Goal: Task Accomplishment & Management: Use online tool/utility

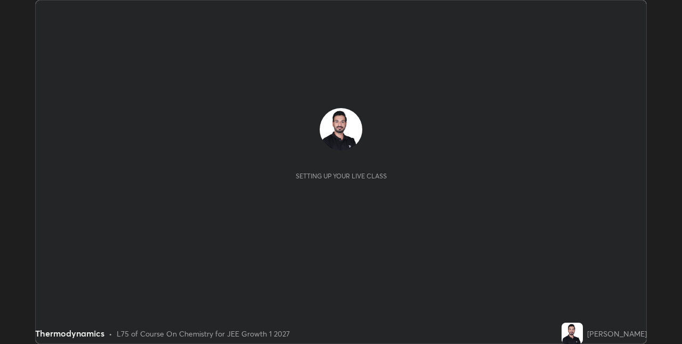
scroll to position [344, 682]
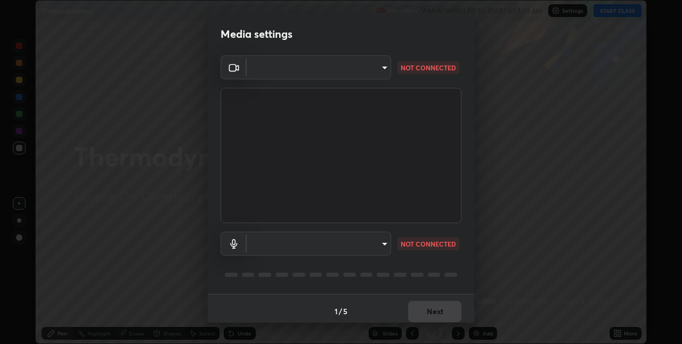
type input "e74ca63ae388f954bfaf6653c56e5440299f2e2585bfa252c10ec08d26b876d3"
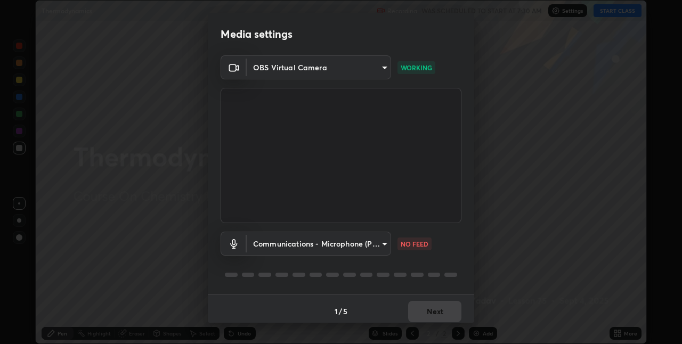
click at [299, 243] on body "Erase all Thermodynamics Recording WAS SCHEDULED TO START AT 7:30 AM Settings S…" at bounding box center [341, 172] width 682 height 344
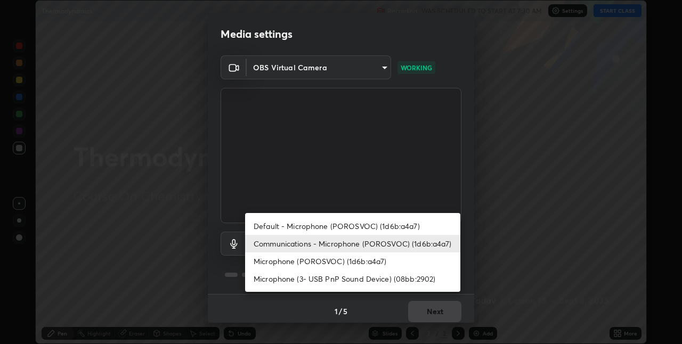
click at [270, 227] on li "Default - Microphone (POROSVOC) (1d6b:a4a7)" at bounding box center [352, 226] width 215 height 18
type input "default"
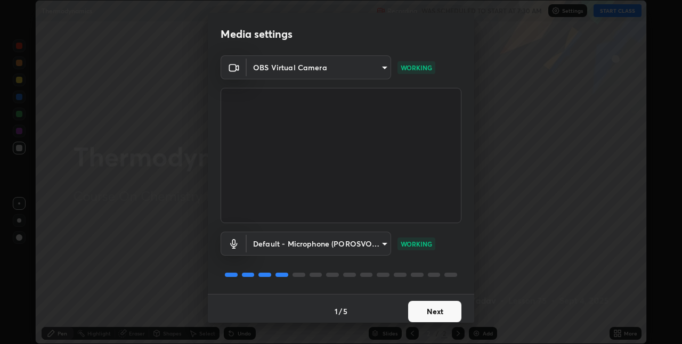
click at [434, 309] on button "Next" at bounding box center [434, 311] width 53 height 21
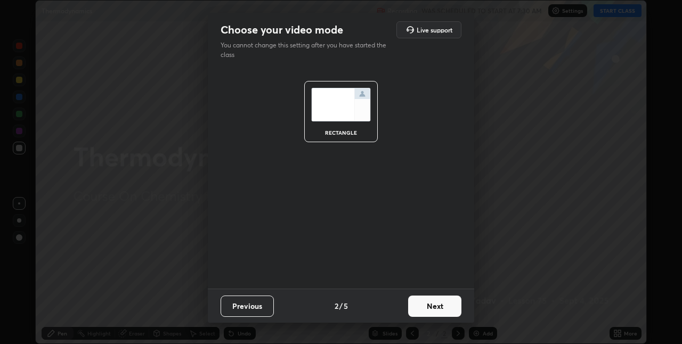
click at [442, 308] on button "Next" at bounding box center [434, 306] width 53 height 21
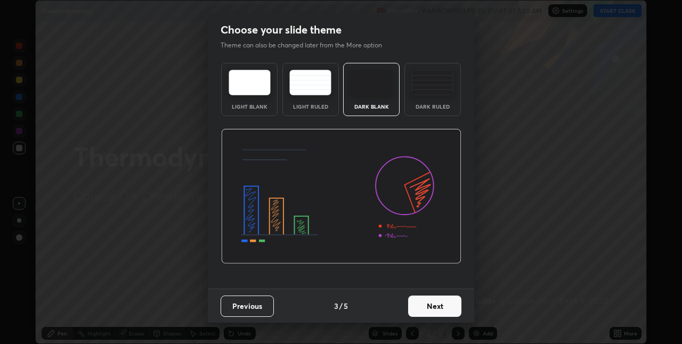
click at [442, 309] on button "Next" at bounding box center [434, 306] width 53 height 21
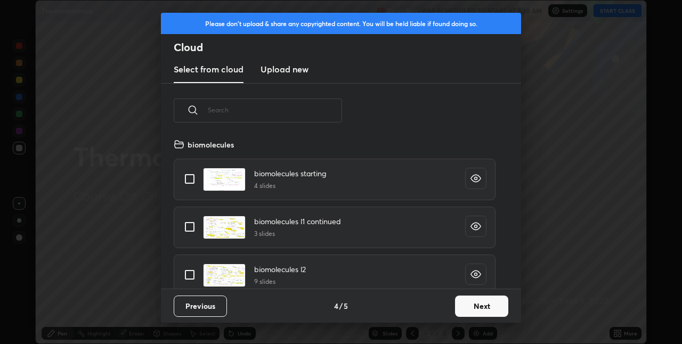
click at [474, 309] on button "Next" at bounding box center [481, 306] width 53 height 21
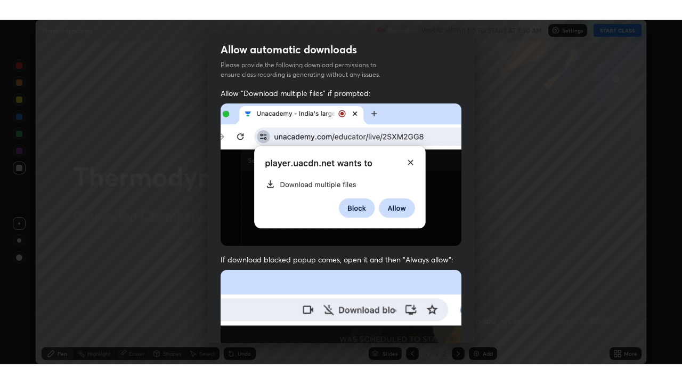
scroll to position [223, 0]
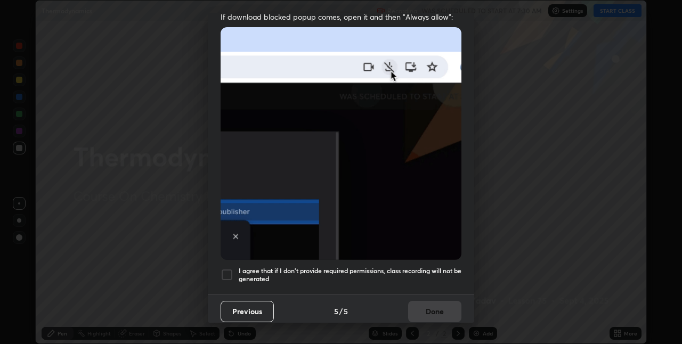
click at [222, 272] on div at bounding box center [227, 275] width 13 height 13
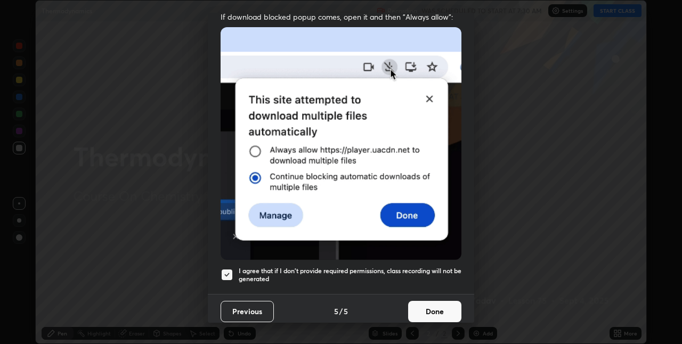
click at [417, 301] on button "Done" at bounding box center [434, 311] width 53 height 21
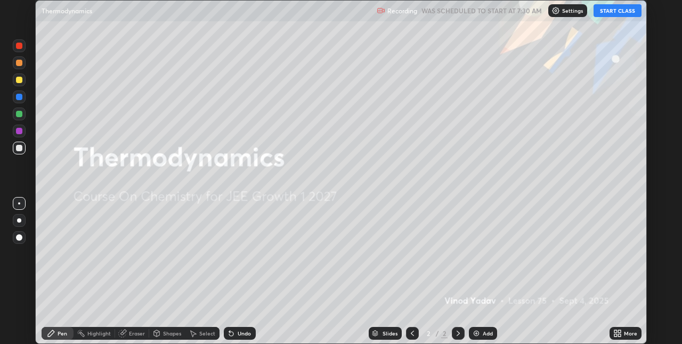
click at [615, 11] on button "START CLASS" at bounding box center [618, 10] width 48 height 13
click at [483, 334] on div "Add" at bounding box center [488, 333] width 10 height 5
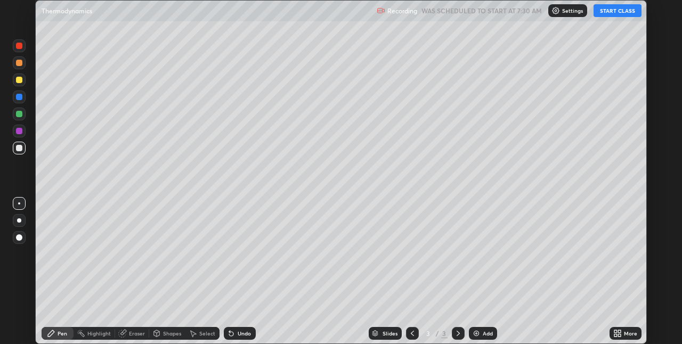
click at [619, 335] on icon at bounding box center [619, 335] width 3 height 3
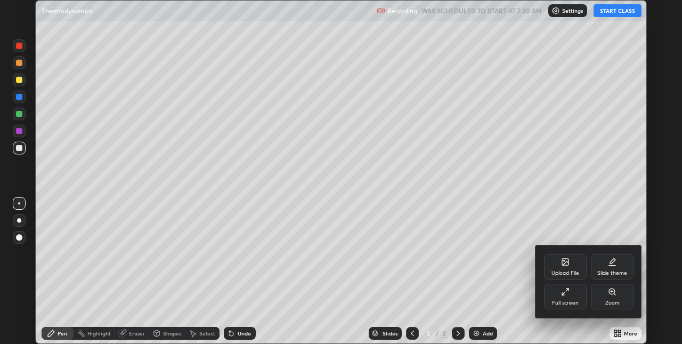
click at [567, 296] on div "Full screen" at bounding box center [565, 297] width 43 height 26
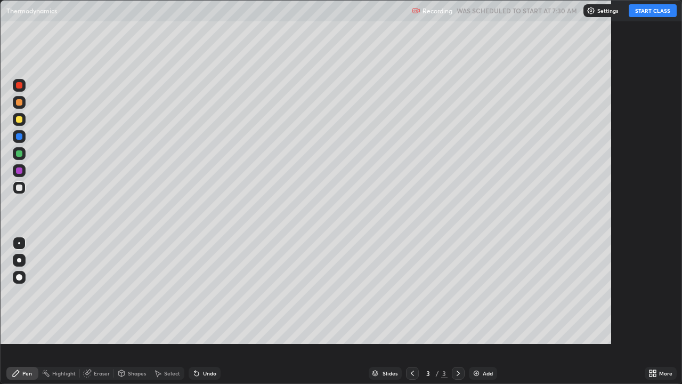
scroll to position [384, 682]
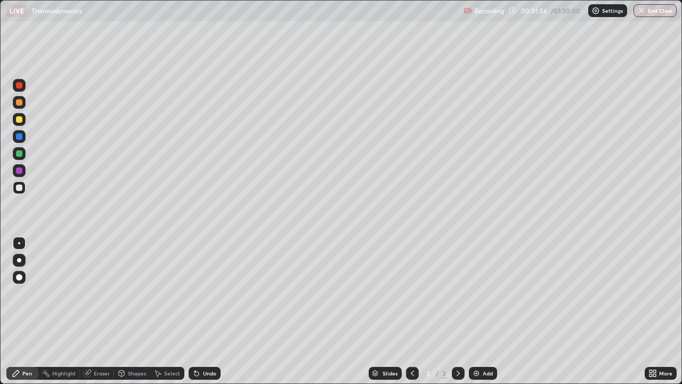
click at [17, 119] on div at bounding box center [19, 119] width 6 height 6
click at [17, 101] on div at bounding box center [19, 102] width 6 height 6
click at [18, 136] on div at bounding box center [19, 136] width 6 height 6
click at [483, 344] on div "Add" at bounding box center [488, 372] width 10 height 5
click at [17, 104] on div at bounding box center [19, 102] width 6 height 6
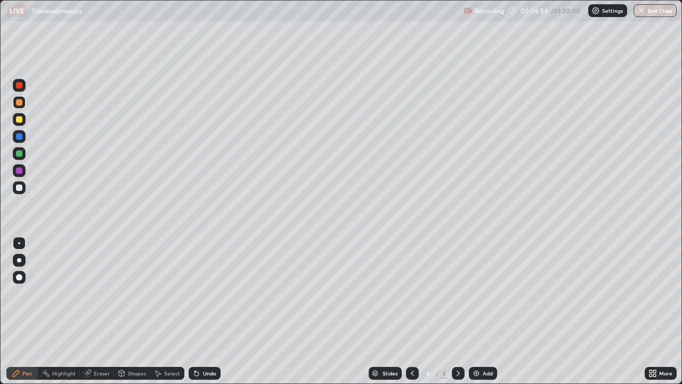
click at [412, 344] on icon at bounding box center [412, 373] width 9 height 9
click at [457, 344] on div at bounding box center [458, 373] width 13 height 13
click at [17, 118] on div at bounding box center [19, 119] width 6 height 6
click at [18, 103] on div at bounding box center [19, 102] width 6 height 6
click at [19, 139] on div at bounding box center [19, 136] width 6 height 6
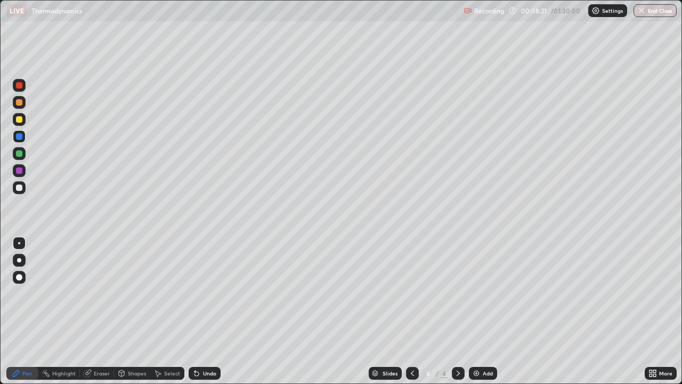
click at [488, 344] on div "Add" at bounding box center [483, 373] width 28 height 13
click at [18, 119] on div at bounding box center [19, 119] width 6 height 6
click at [410, 344] on icon at bounding box center [412, 373] width 9 height 9
click at [458, 344] on icon at bounding box center [458, 373] width 9 height 9
click at [20, 172] on div at bounding box center [19, 170] width 6 height 6
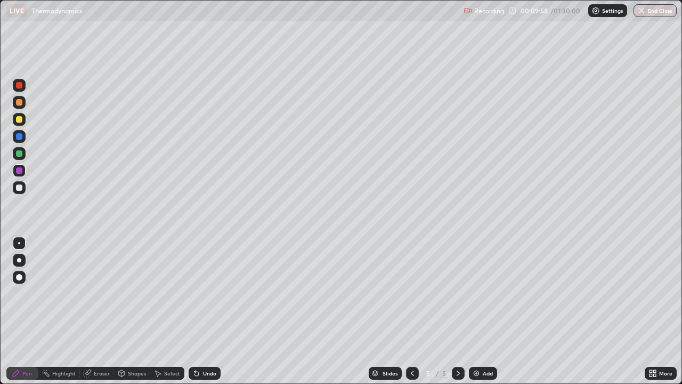
click at [20, 190] on div at bounding box center [19, 187] width 6 height 6
click at [412, 344] on icon at bounding box center [412, 373] width 9 height 9
click at [457, 344] on icon at bounding box center [458, 373] width 9 height 9
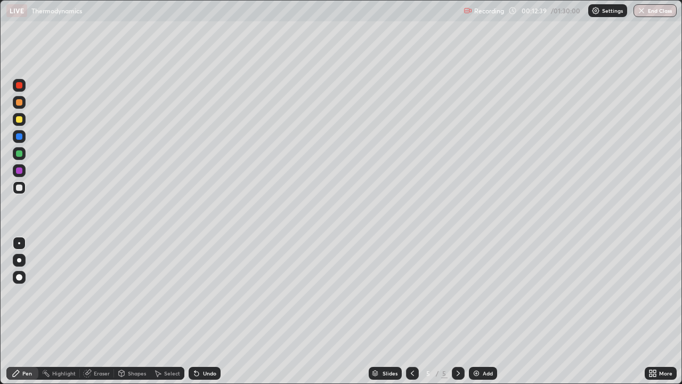
click at [18, 168] on div at bounding box center [19, 170] width 6 height 6
click at [19, 155] on div at bounding box center [19, 153] width 6 height 6
click at [483, 344] on div "Add" at bounding box center [488, 372] width 10 height 5
click at [20, 120] on div at bounding box center [19, 119] width 6 height 6
click at [18, 86] on div at bounding box center [19, 85] width 6 height 6
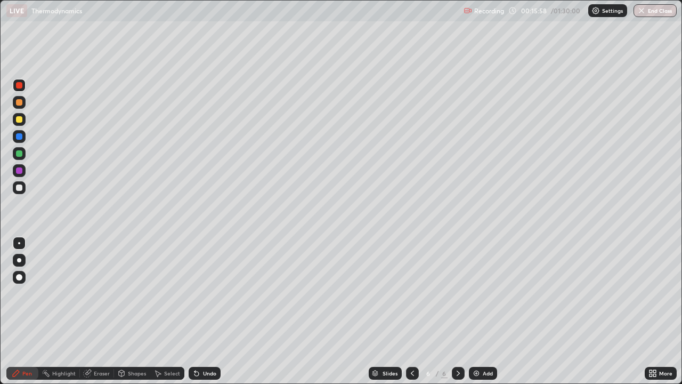
click at [17, 171] on div at bounding box center [19, 170] width 6 height 6
click at [20, 154] on div at bounding box center [19, 153] width 6 height 6
click at [483, 344] on div "Add" at bounding box center [488, 372] width 10 height 5
click at [412, 344] on icon at bounding box center [412, 373] width 9 height 9
click at [457, 344] on icon at bounding box center [458, 373] width 9 height 9
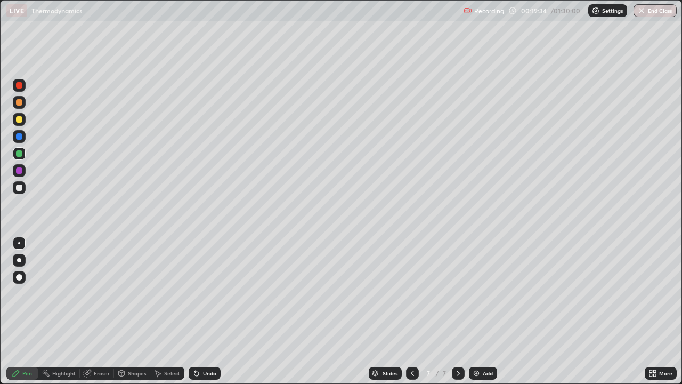
click at [411, 344] on icon at bounding box center [412, 372] width 3 height 5
click at [456, 344] on icon at bounding box center [458, 373] width 9 height 9
click at [100, 344] on div "Eraser" at bounding box center [102, 372] width 16 height 5
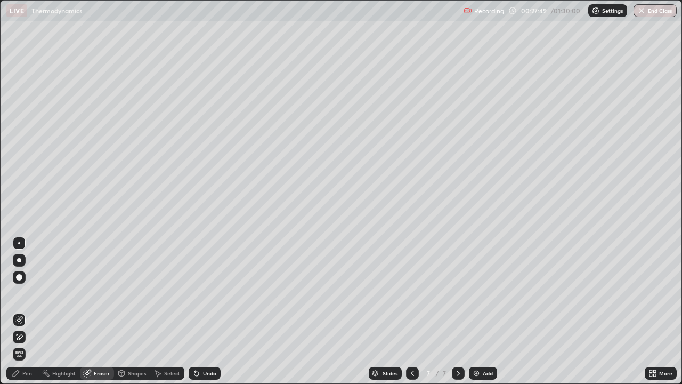
click at [29, 344] on div "Pen" at bounding box center [22, 373] width 32 height 13
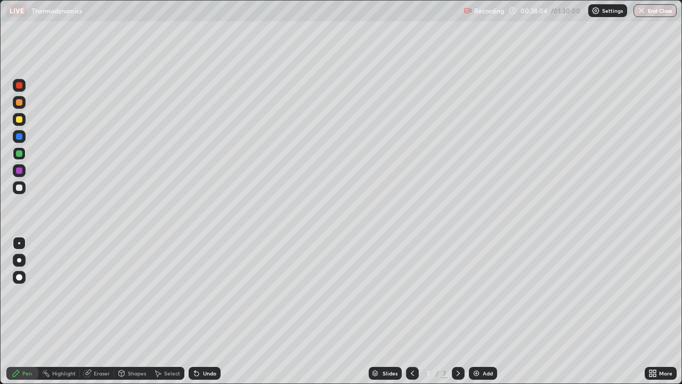
click at [18, 138] on div at bounding box center [19, 136] width 6 height 6
click at [485, 344] on div "Add" at bounding box center [483, 373] width 28 height 13
click at [410, 344] on icon at bounding box center [412, 373] width 9 height 9
click at [457, 344] on icon at bounding box center [458, 373] width 9 height 9
click at [17, 104] on div at bounding box center [19, 102] width 6 height 6
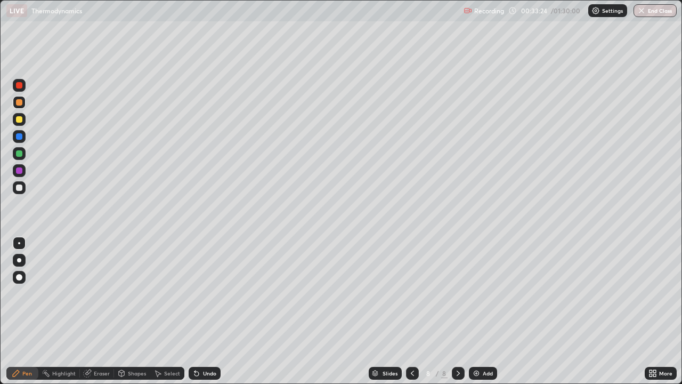
click at [19, 172] on div at bounding box center [19, 170] width 6 height 6
click at [481, 344] on div "Add" at bounding box center [483, 373] width 28 height 13
click at [21, 139] on div at bounding box center [19, 136] width 6 height 6
click at [18, 120] on div at bounding box center [19, 119] width 6 height 6
click at [20, 155] on div at bounding box center [19, 153] width 6 height 6
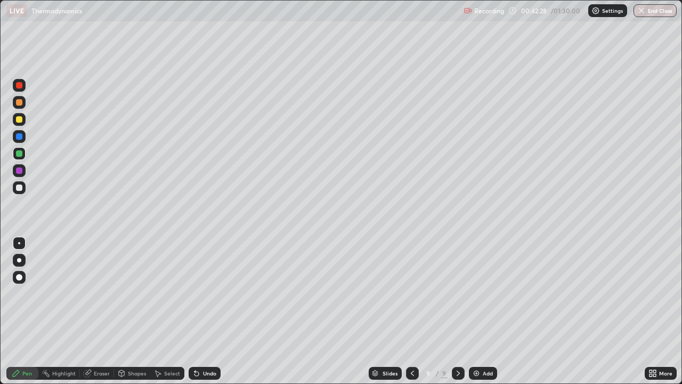
click at [97, 344] on div "Eraser" at bounding box center [102, 372] width 16 height 5
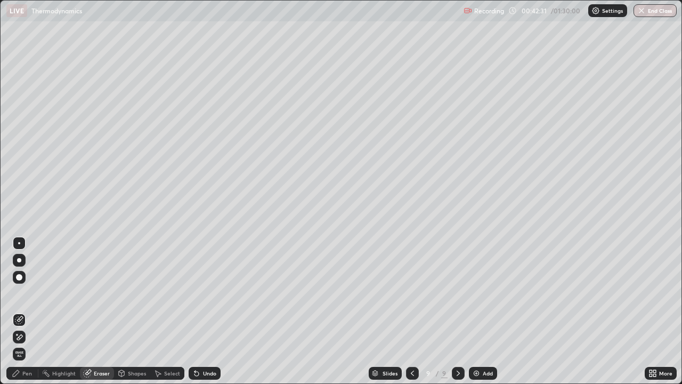
click at [25, 344] on div "Pen" at bounding box center [27, 372] width 10 height 5
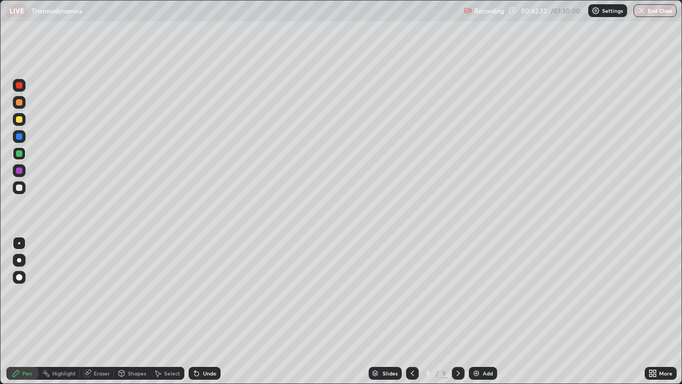
click at [18, 142] on div at bounding box center [19, 136] width 13 height 13
click at [417, 344] on div at bounding box center [412, 373] width 13 height 13
click at [457, 344] on icon at bounding box center [458, 373] width 9 height 9
click at [19, 122] on div at bounding box center [19, 119] width 6 height 6
click at [479, 344] on img at bounding box center [476, 373] width 9 height 9
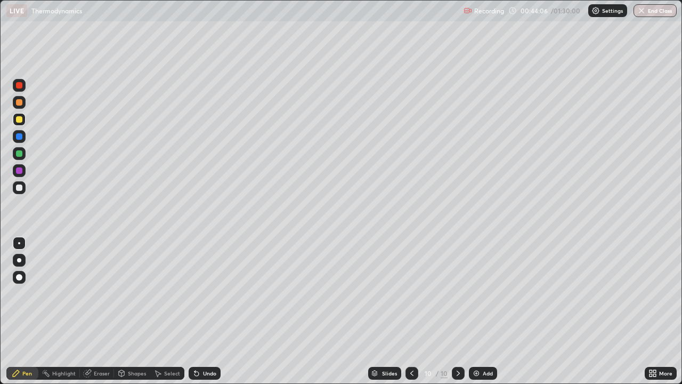
click at [103, 344] on div "Eraser" at bounding box center [102, 372] width 16 height 5
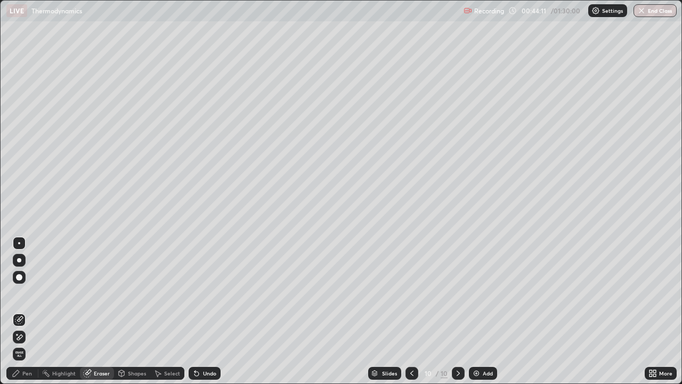
click at [25, 344] on div "Pen" at bounding box center [27, 372] width 10 height 5
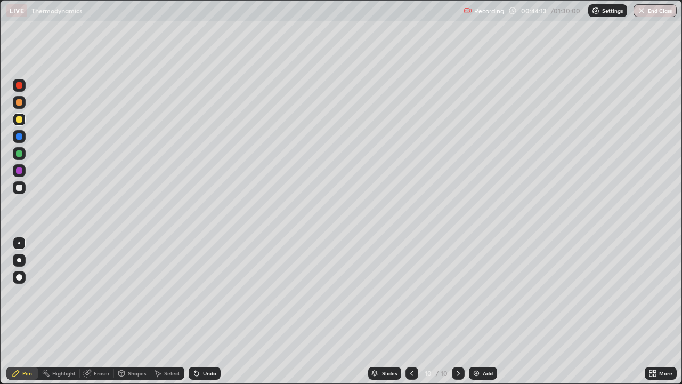
click at [18, 103] on div at bounding box center [19, 102] width 6 height 6
click at [20, 122] on div at bounding box center [19, 119] width 6 height 6
click at [411, 344] on icon at bounding box center [412, 373] width 9 height 9
click at [456, 344] on icon at bounding box center [458, 373] width 9 height 9
click at [14, 136] on div at bounding box center [19, 136] width 13 height 13
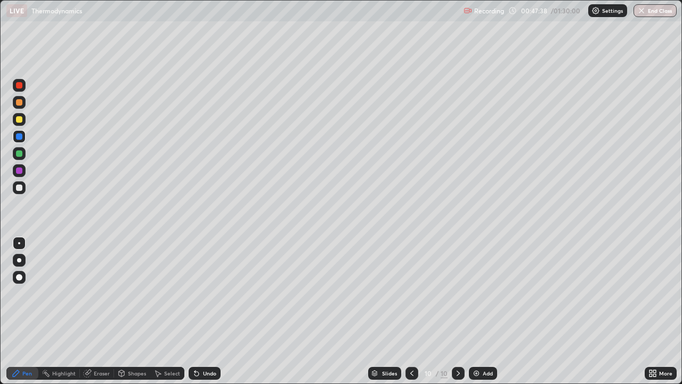
click at [18, 154] on div at bounding box center [19, 153] width 6 height 6
click at [18, 137] on div at bounding box center [19, 136] width 6 height 6
click at [483, 344] on div "Add" at bounding box center [488, 372] width 10 height 5
click at [19, 100] on div at bounding box center [19, 102] width 6 height 6
click at [20, 86] on div at bounding box center [19, 85] width 6 height 6
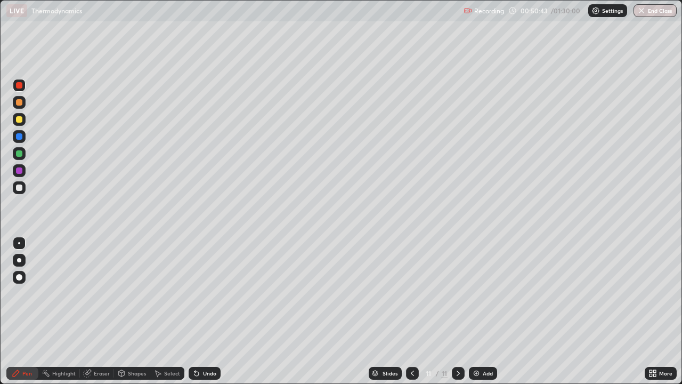
click at [19, 103] on div at bounding box center [19, 102] width 6 height 6
click at [21, 121] on div at bounding box center [19, 119] width 6 height 6
click at [23, 172] on div at bounding box center [19, 170] width 13 height 13
click at [19, 118] on div at bounding box center [19, 119] width 6 height 6
click at [20, 154] on div at bounding box center [19, 153] width 6 height 6
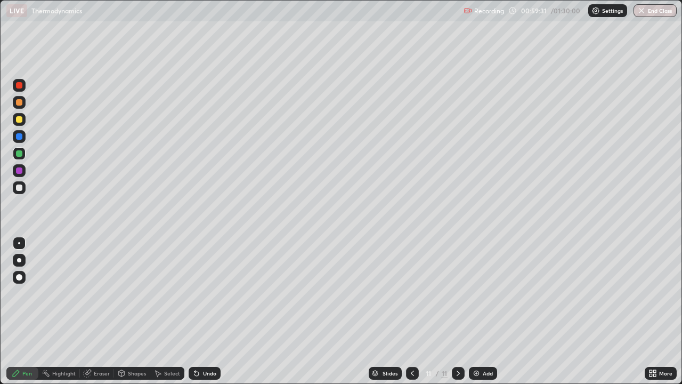
click at [483, 344] on div "Add" at bounding box center [488, 372] width 10 height 5
click at [412, 344] on icon at bounding box center [412, 373] width 9 height 9
click at [457, 344] on icon at bounding box center [458, 372] width 3 height 5
click at [19, 171] on div at bounding box center [19, 170] width 6 height 6
click at [410, 344] on icon at bounding box center [412, 373] width 9 height 9
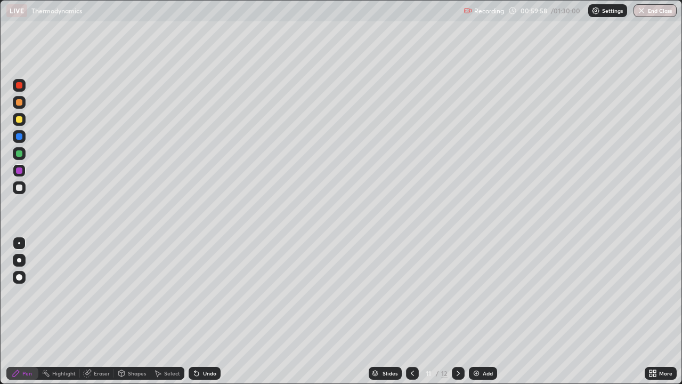
click at [457, 344] on icon at bounding box center [458, 373] width 9 height 9
click at [412, 344] on icon at bounding box center [412, 372] width 3 height 5
click at [457, 344] on icon at bounding box center [458, 373] width 9 height 9
click at [412, 344] on icon at bounding box center [412, 373] width 9 height 9
click at [453, 344] on div at bounding box center [458, 373] width 13 height 13
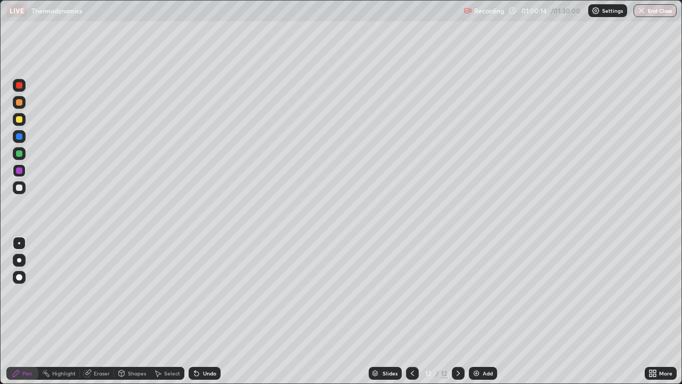
click at [412, 344] on icon at bounding box center [412, 372] width 3 height 5
click at [457, 344] on icon at bounding box center [458, 373] width 9 height 9
click at [410, 344] on icon at bounding box center [412, 373] width 9 height 9
click at [457, 344] on icon at bounding box center [458, 373] width 9 height 9
click at [412, 344] on icon at bounding box center [412, 373] width 9 height 9
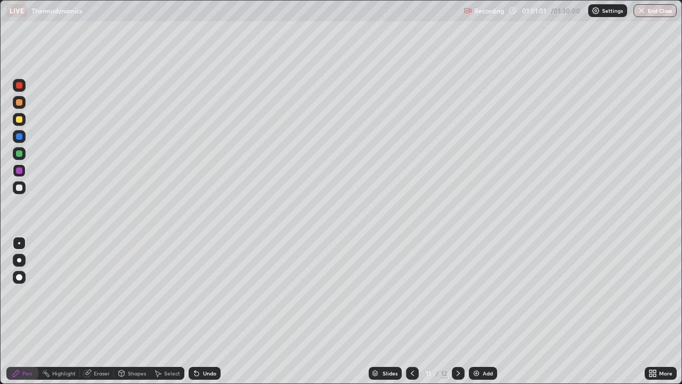
click at [457, 344] on icon at bounding box center [458, 372] width 3 height 5
click at [410, 344] on icon at bounding box center [412, 373] width 9 height 9
click at [457, 344] on icon at bounding box center [458, 373] width 9 height 9
click at [20, 154] on div at bounding box center [19, 153] width 6 height 6
click at [98, 344] on div "Eraser" at bounding box center [102, 372] width 16 height 5
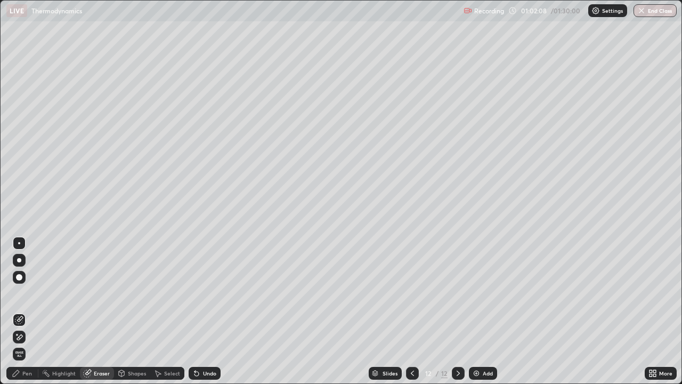
click at [30, 344] on div "Pen" at bounding box center [27, 372] width 10 height 5
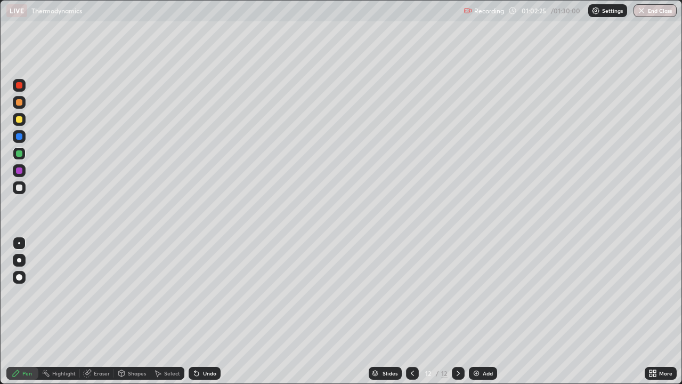
click at [20, 168] on div at bounding box center [19, 170] width 6 height 6
click at [17, 155] on div at bounding box center [19, 153] width 6 height 6
click at [18, 142] on div at bounding box center [19, 136] width 13 height 13
click at [103, 344] on div "Eraser" at bounding box center [102, 372] width 16 height 5
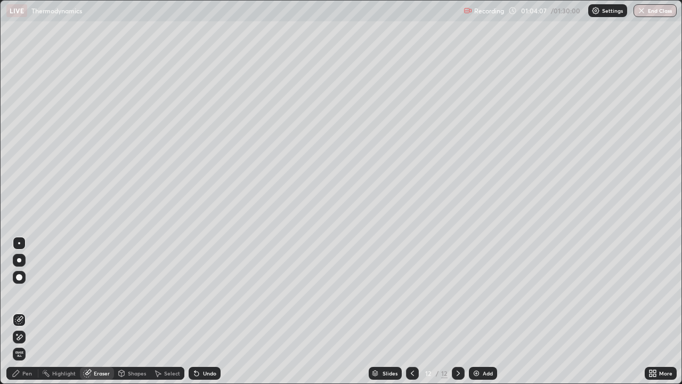
click at [28, 344] on div "Pen" at bounding box center [27, 372] width 10 height 5
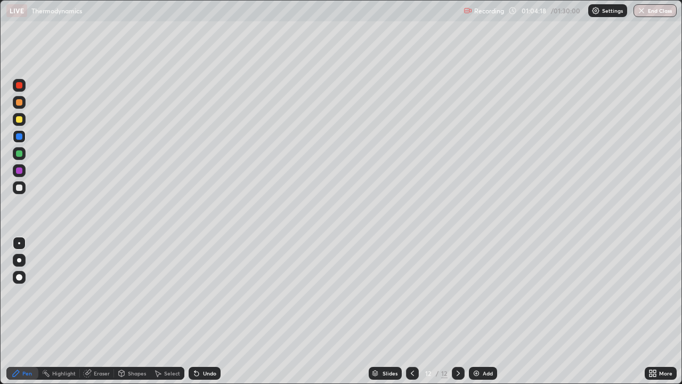
click at [487, 344] on div "Add" at bounding box center [488, 372] width 10 height 5
click at [20, 122] on div at bounding box center [19, 119] width 6 height 6
click at [18, 136] on div at bounding box center [19, 136] width 6 height 6
click at [18, 171] on div at bounding box center [19, 170] width 6 height 6
click at [18, 155] on div at bounding box center [19, 153] width 6 height 6
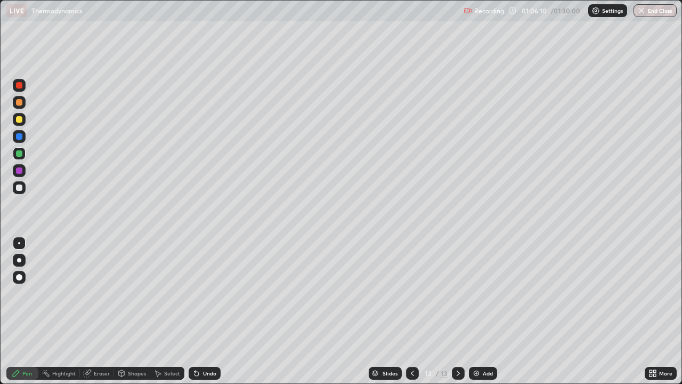
click at [413, 344] on icon at bounding box center [412, 373] width 9 height 9
click at [457, 344] on icon at bounding box center [458, 372] width 3 height 5
click at [481, 344] on div "Add" at bounding box center [483, 373] width 28 height 13
click at [21, 136] on div at bounding box center [19, 136] width 6 height 6
click at [411, 344] on icon at bounding box center [412, 373] width 9 height 9
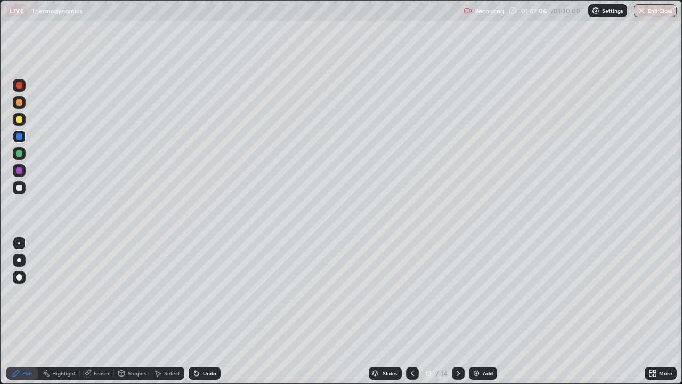
click at [412, 344] on icon at bounding box center [412, 373] width 9 height 9
click at [457, 344] on icon at bounding box center [458, 373] width 9 height 9
click at [19, 168] on div at bounding box center [19, 170] width 6 height 6
click at [20, 141] on div at bounding box center [19, 136] width 13 height 13
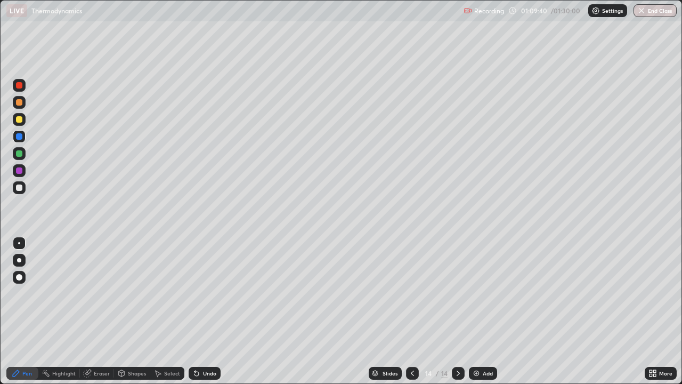
click at [15, 119] on div at bounding box center [19, 119] width 13 height 13
click at [19, 137] on div at bounding box center [19, 136] width 6 height 6
click at [19, 169] on div at bounding box center [19, 170] width 6 height 6
click at [19, 120] on div at bounding box center [19, 119] width 6 height 6
click at [485, 344] on div "Add" at bounding box center [488, 372] width 10 height 5
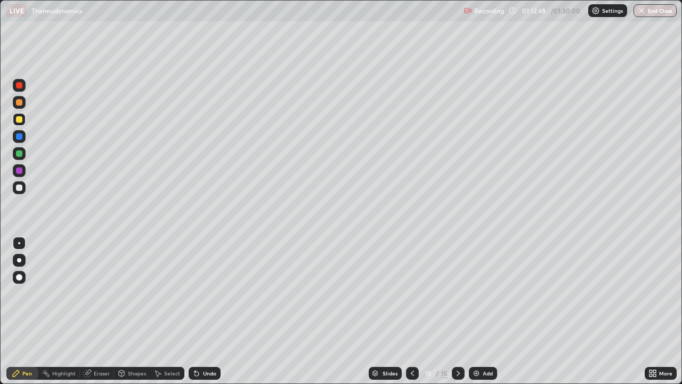
click at [18, 153] on div at bounding box center [19, 153] width 6 height 6
click at [17, 104] on div at bounding box center [19, 102] width 6 height 6
click at [19, 157] on div at bounding box center [19, 153] width 13 height 13
click at [19, 168] on div at bounding box center [19, 170] width 6 height 6
click at [480, 344] on div "Add" at bounding box center [483, 373] width 28 height 13
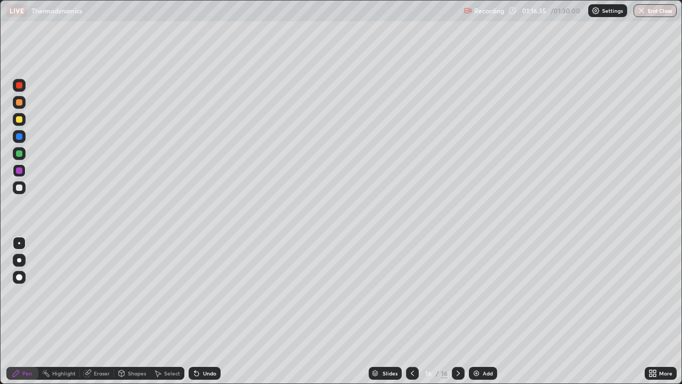
click at [18, 101] on div at bounding box center [19, 102] width 6 height 6
click at [25, 172] on div at bounding box center [19, 170] width 13 height 13
click at [20, 173] on div at bounding box center [19, 170] width 6 height 6
click at [18, 155] on div at bounding box center [19, 153] width 6 height 6
click at [17, 171] on div at bounding box center [19, 170] width 6 height 6
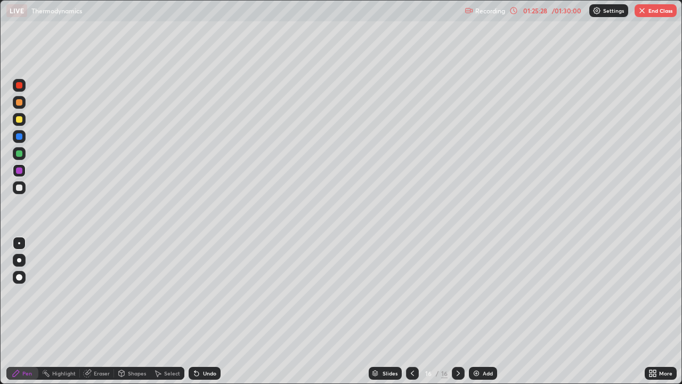
click at [412, 344] on icon at bounding box center [412, 373] width 9 height 9
click at [413, 344] on icon at bounding box center [412, 373] width 9 height 9
click at [412, 344] on icon at bounding box center [412, 373] width 9 height 9
click at [411, 344] on icon at bounding box center [412, 373] width 9 height 9
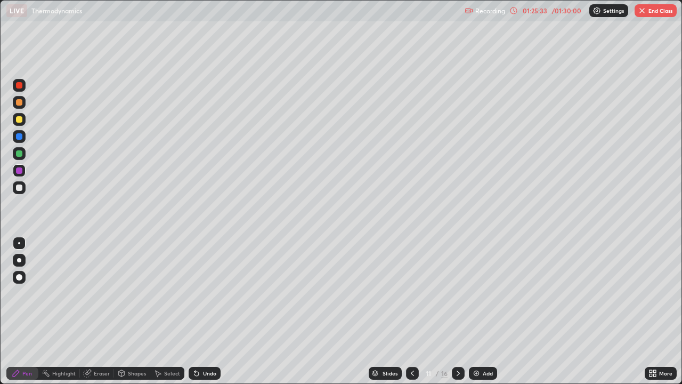
click at [453, 344] on div at bounding box center [458, 373] width 13 height 13
click at [412, 344] on icon at bounding box center [412, 373] width 9 height 9
click at [412, 344] on icon at bounding box center [412, 372] width 3 height 5
click at [412, 344] on icon at bounding box center [412, 373] width 9 height 9
click at [652, 14] on button "End Class" at bounding box center [656, 10] width 42 height 13
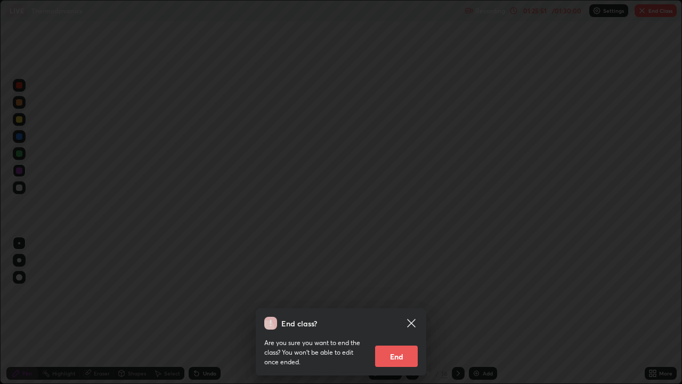
click at [401, 344] on button "End" at bounding box center [396, 355] width 43 height 21
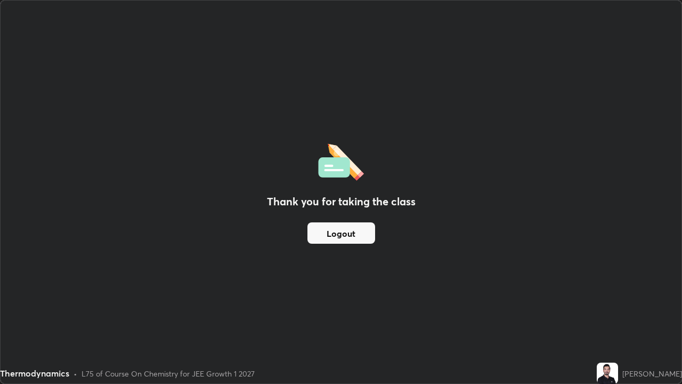
click at [358, 235] on button "Logout" at bounding box center [342, 232] width 68 height 21
